Goal: Communication & Community: Answer question/provide support

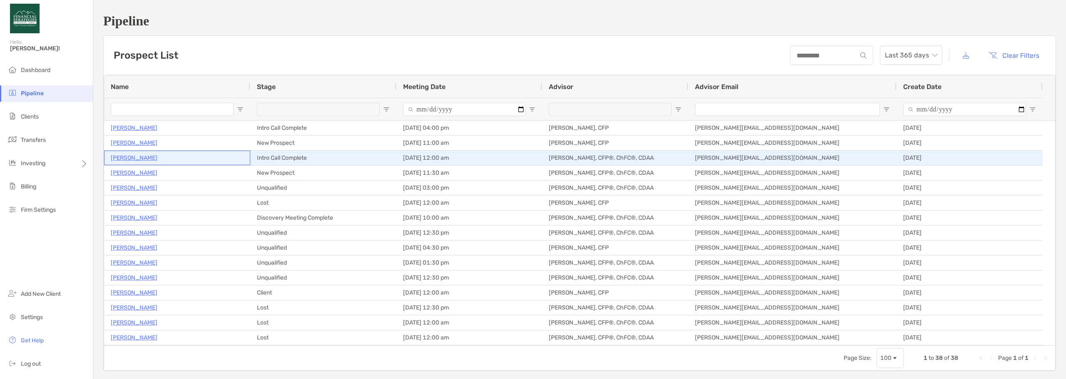
click at [134, 159] on p "Kerry Steingraber" at bounding box center [134, 158] width 47 height 10
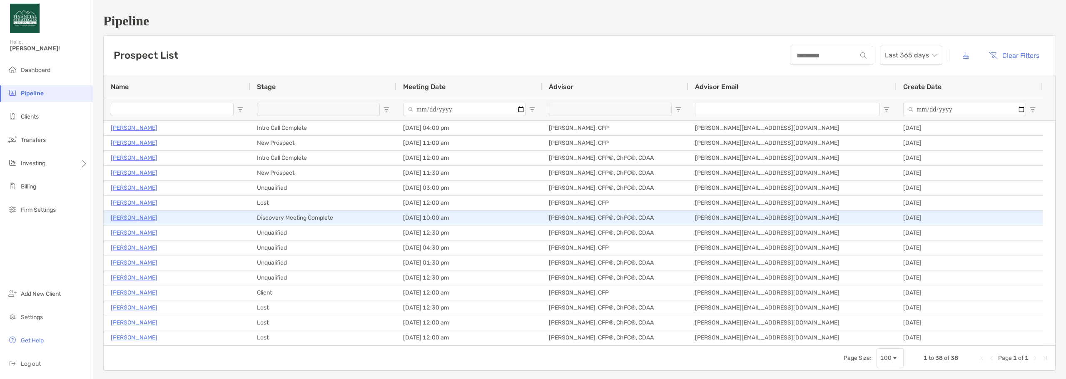
click at [134, 220] on p "[PERSON_NAME]" at bounding box center [134, 218] width 47 height 10
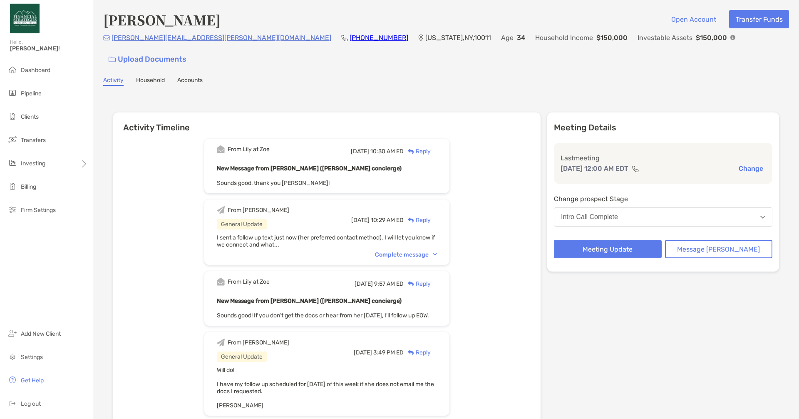
click at [431, 147] on div "Reply" at bounding box center [417, 151] width 27 height 9
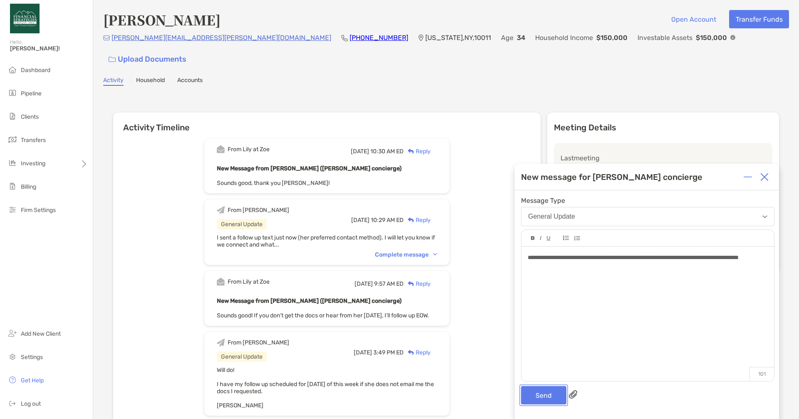
click at [532, 396] on button "Send" at bounding box center [543, 395] width 45 height 18
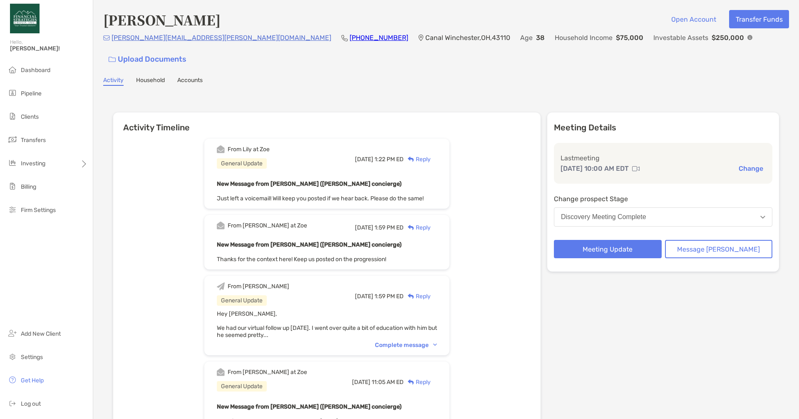
click at [431, 155] on div "Reply" at bounding box center [417, 159] width 27 height 9
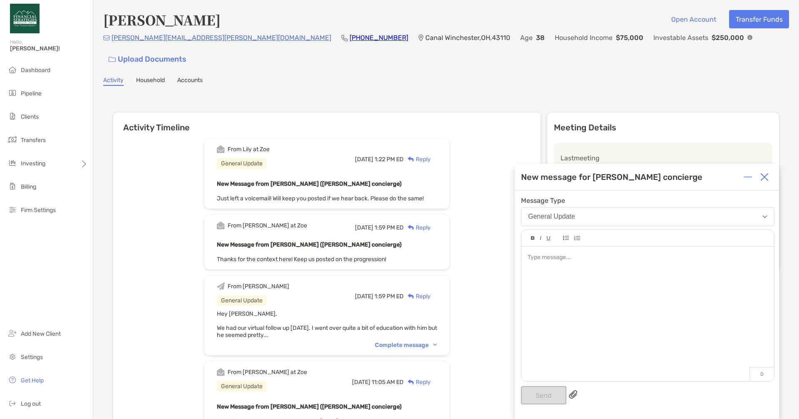
click at [582, 267] on div at bounding box center [648, 309] width 253 height 126
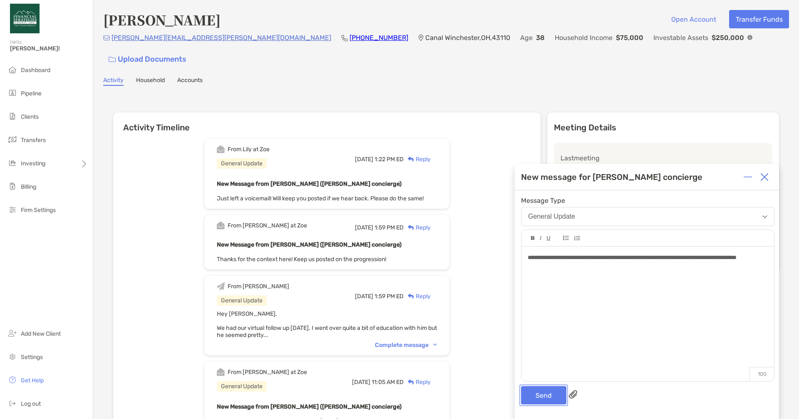
click at [545, 387] on button "Send" at bounding box center [543, 395] width 45 height 18
